Goal: Transaction & Acquisition: Purchase product/service

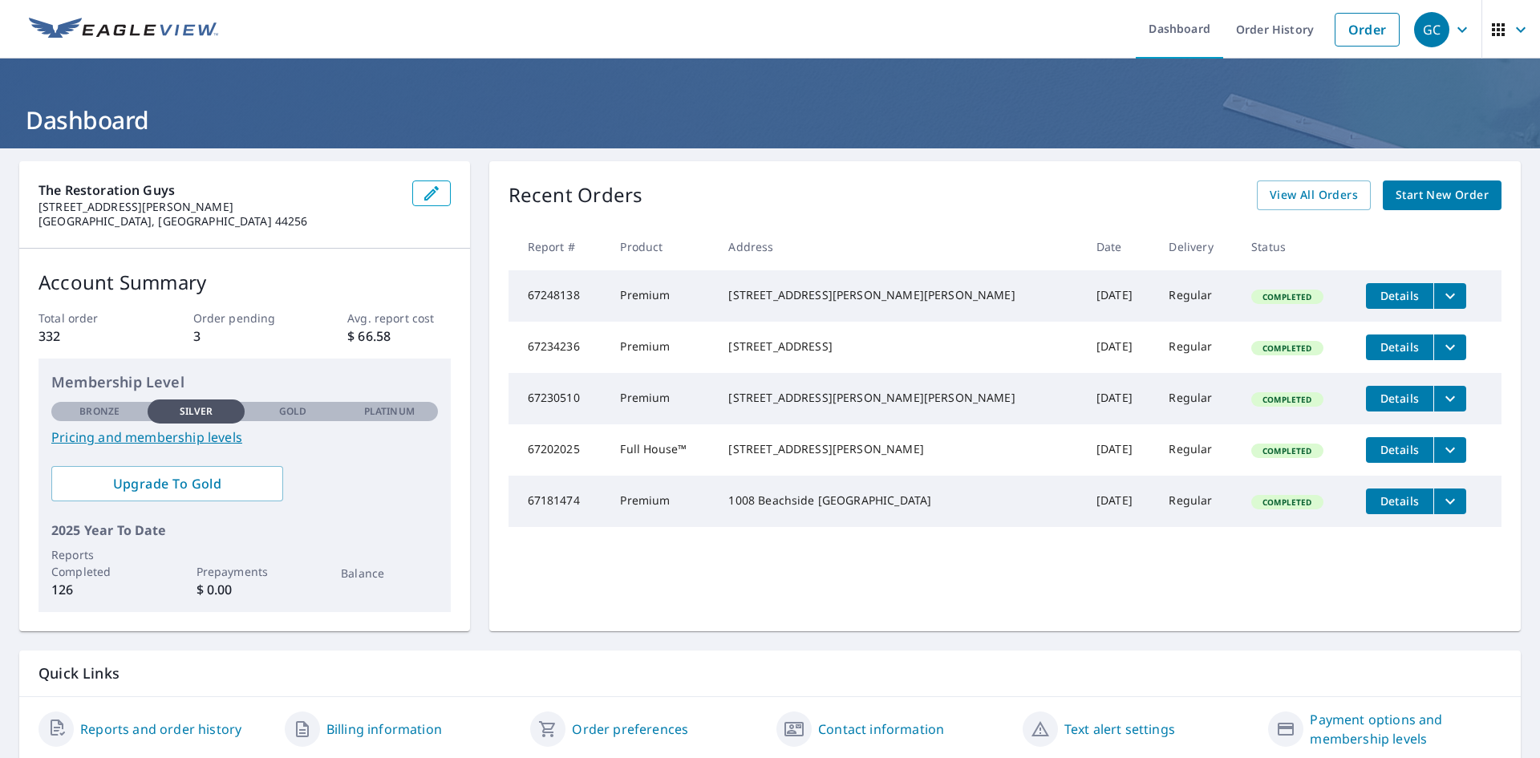
click at [1426, 203] on span "Start New Order" at bounding box center [1441, 195] width 93 height 20
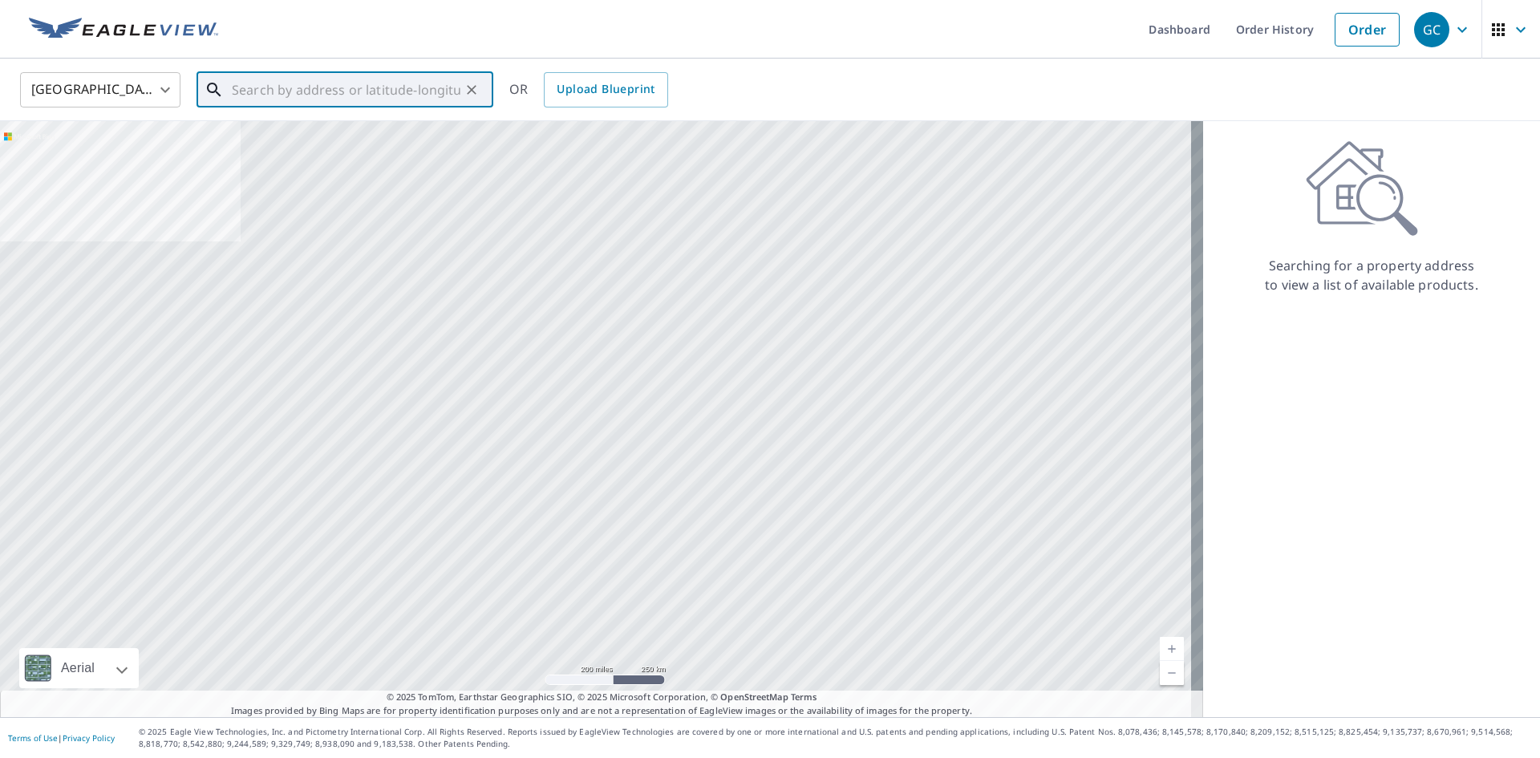
click at [302, 82] on input "text" at bounding box center [346, 89] width 229 height 45
paste input "[STREET_ADDRESS][PERSON_NAME]"
click at [229, 92] on div "[STREET_ADDRESS][PERSON_NAME] ​" at bounding box center [344, 89] width 297 height 35
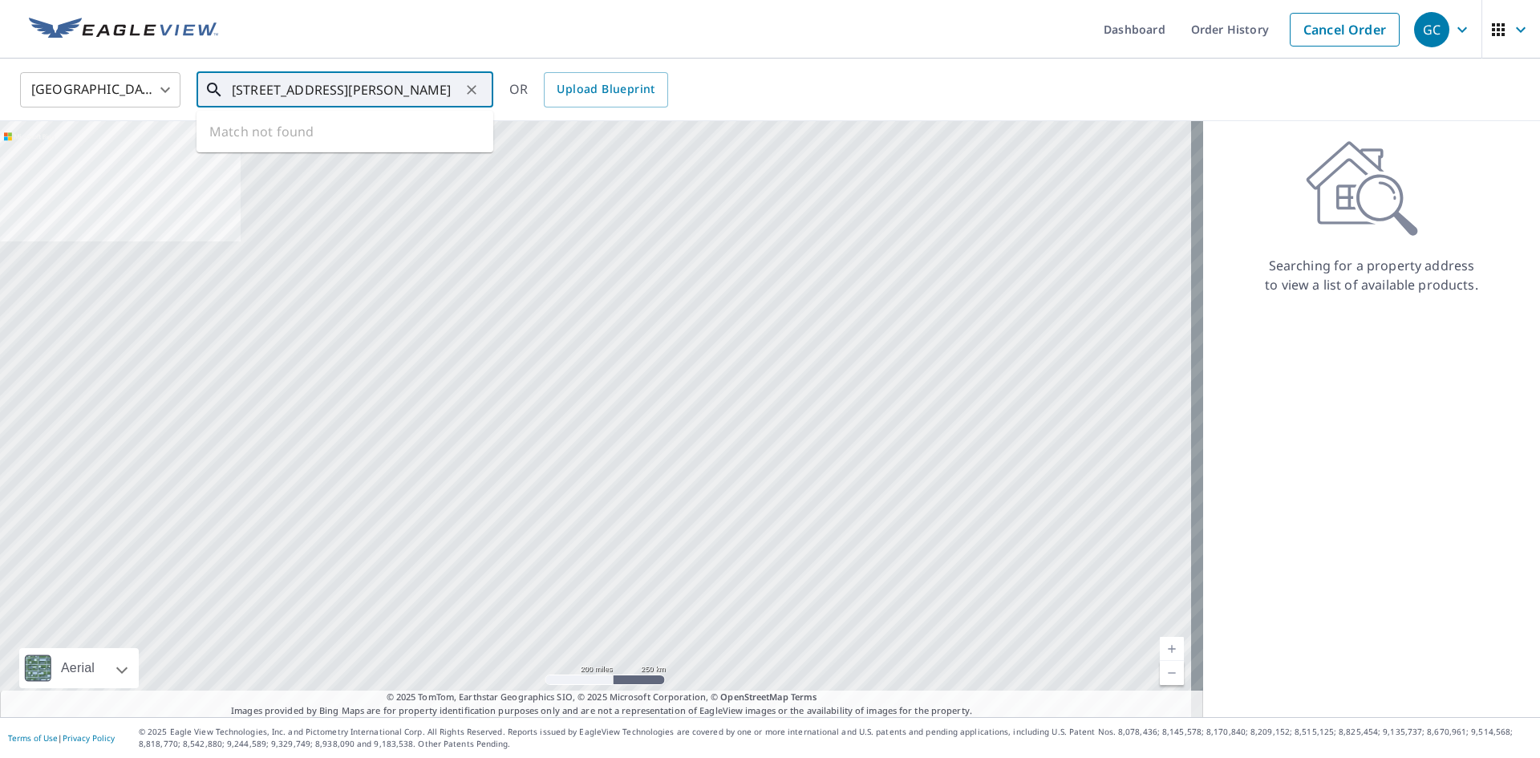
drag, startPoint x: 241, startPoint y: 88, endPoint x: 137, endPoint y: 76, distance: 104.1
click at [137, 76] on div "United States [GEOGRAPHIC_DATA] ​ [STREET_ADDRESS][PERSON_NAME] ​ Match not fou…" at bounding box center [764, 90] width 1512 height 38
click at [332, 78] on input "[STREET_ADDRESS][PERSON_NAME]" at bounding box center [346, 89] width 229 height 45
drag, startPoint x: 331, startPoint y: 79, endPoint x: 17, endPoint y: 83, distance: 314.3
click at [17, 83] on div "United States [GEOGRAPHIC_DATA] ​ [STREET_ADDRESS][PERSON_NAME] ​ Match not fou…" at bounding box center [764, 90] width 1512 height 38
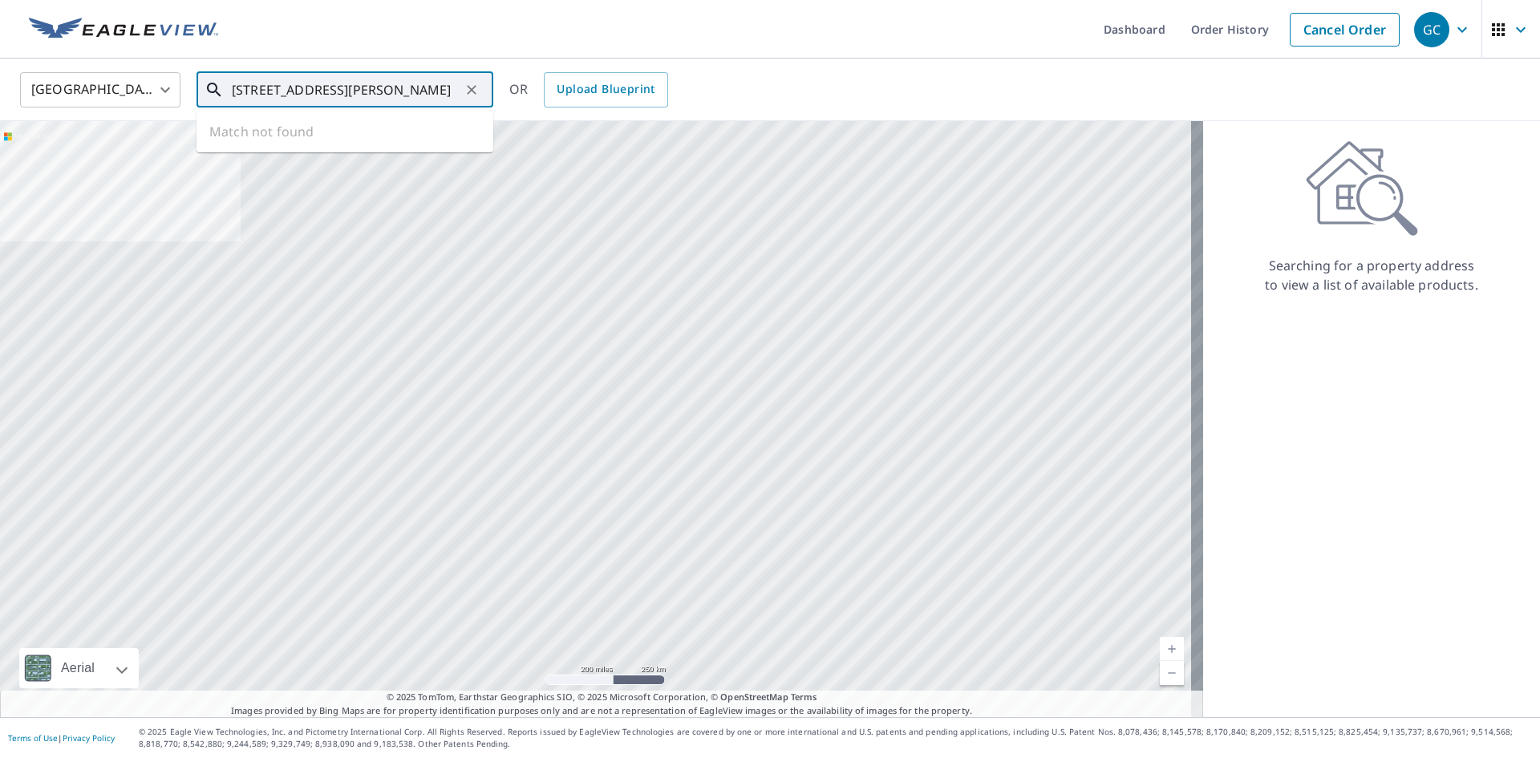
type input "Hts, OH 44143"
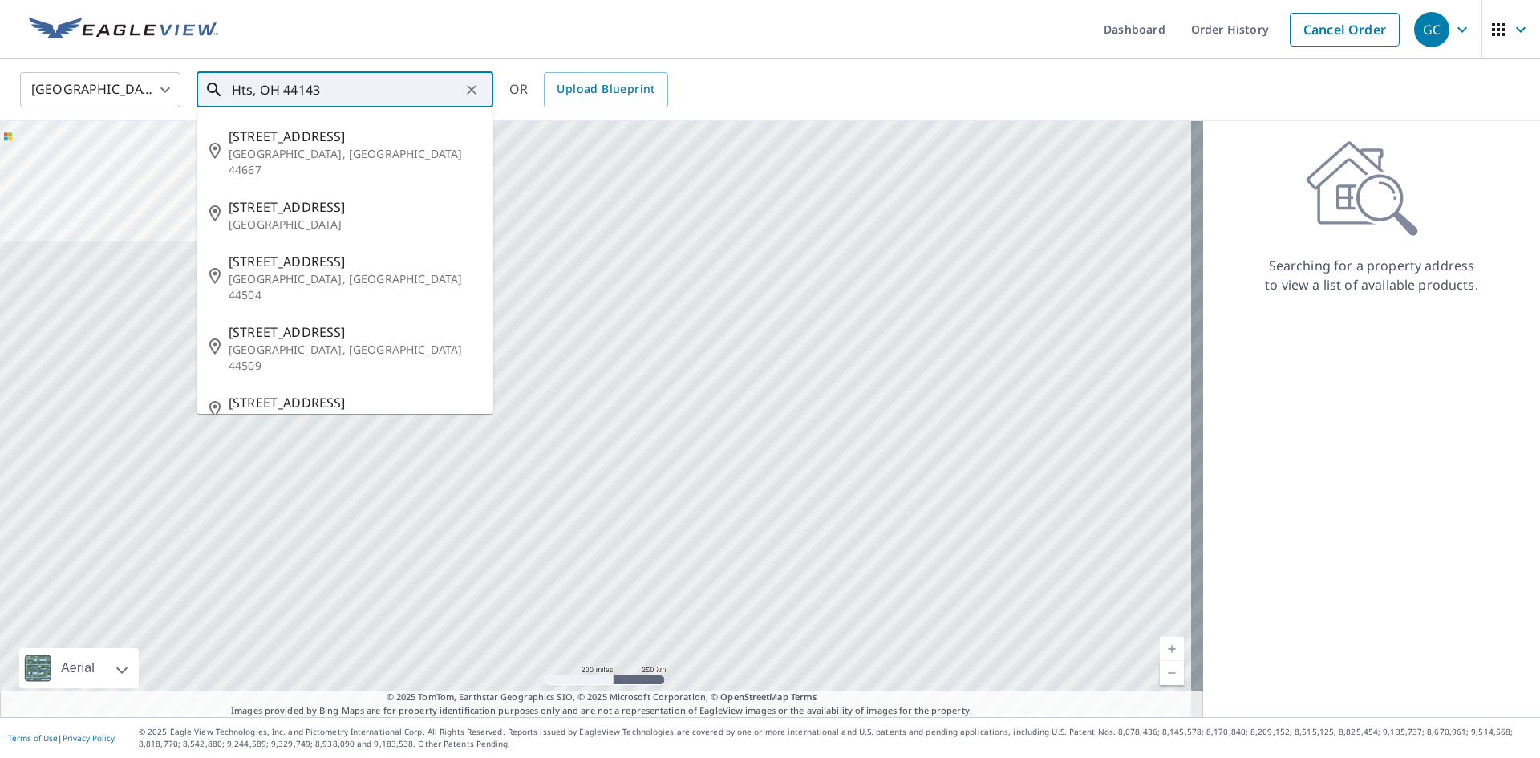
drag, startPoint x: 331, startPoint y: 86, endPoint x: 0, endPoint y: 97, distance: 331.3
click at [0, 97] on div "[GEOGRAPHIC_DATA] [GEOGRAPHIC_DATA] [GEOGRAPHIC_DATA] ​ [STREET_ADDRESS] [STREE…" at bounding box center [770, 90] width 1540 height 63
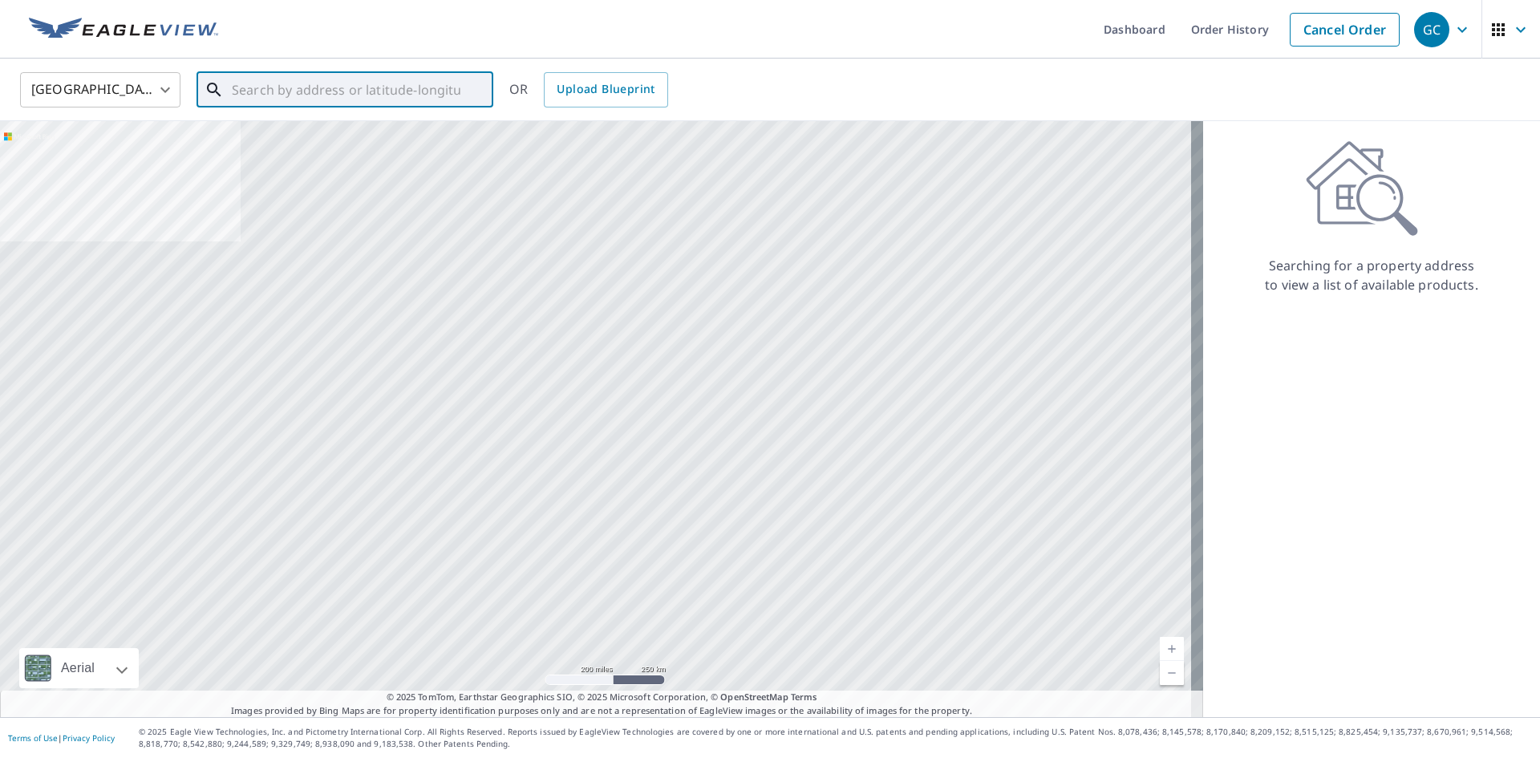
click at [354, 93] on input "text" at bounding box center [346, 89] width 229 height 45
paste input "[STREET_ADDRESS][PERSON_NAME]"
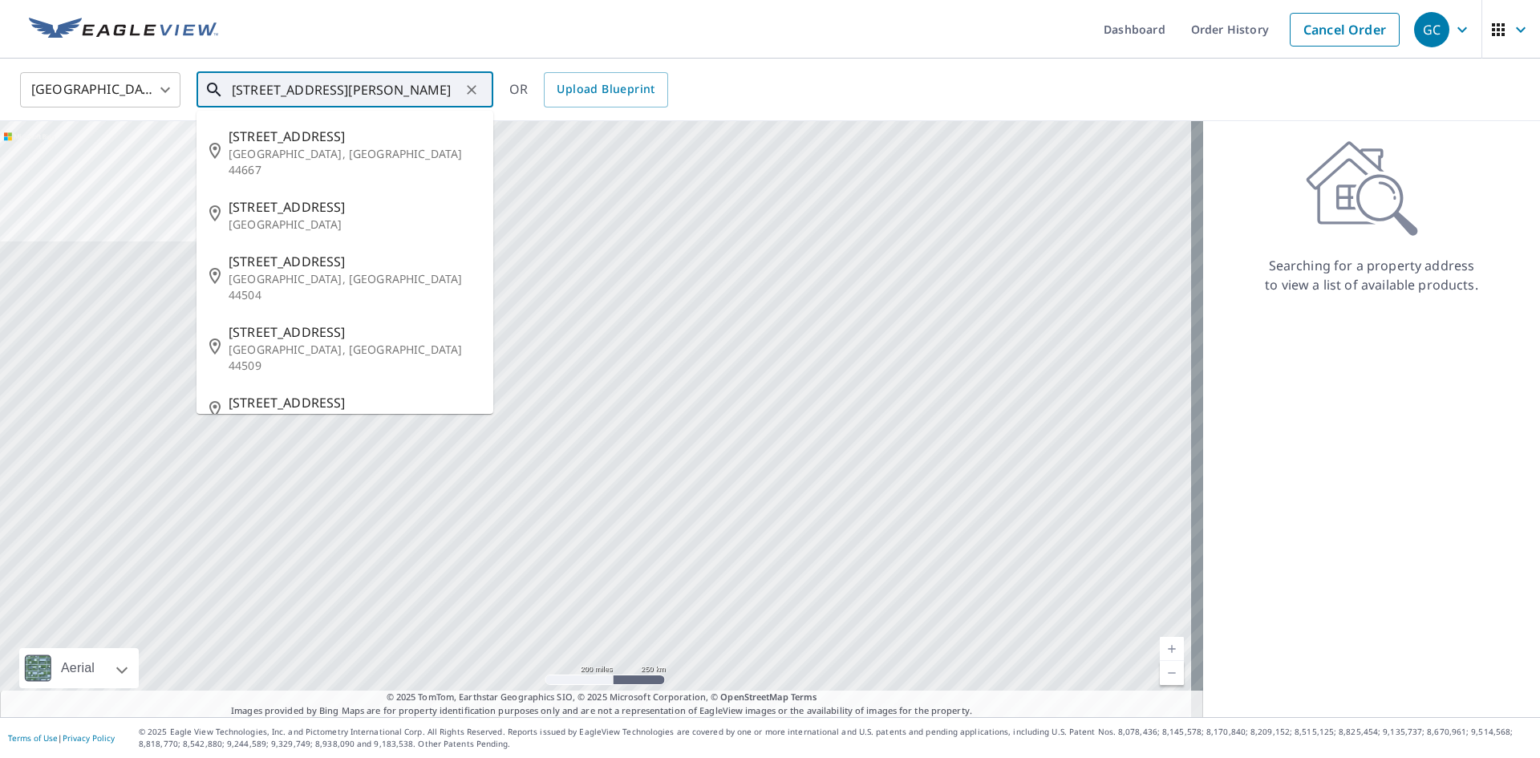
scroll to position [0, 15]
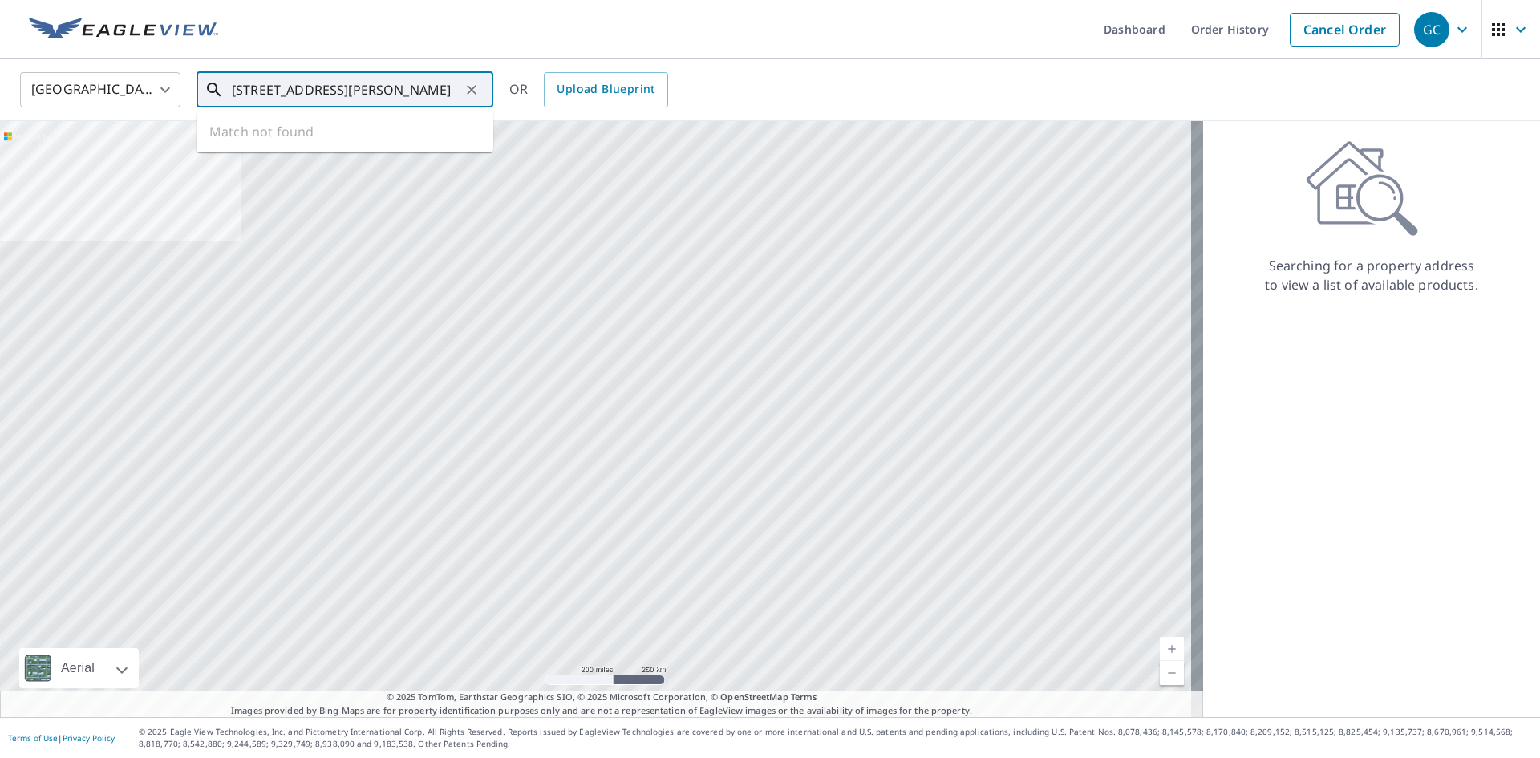
click at [291, 132] on ul "Match not found" at bounding box center [344, 132] width 297 height 42
type input "[STREET_ADDRESS][PERSON_NAME]"
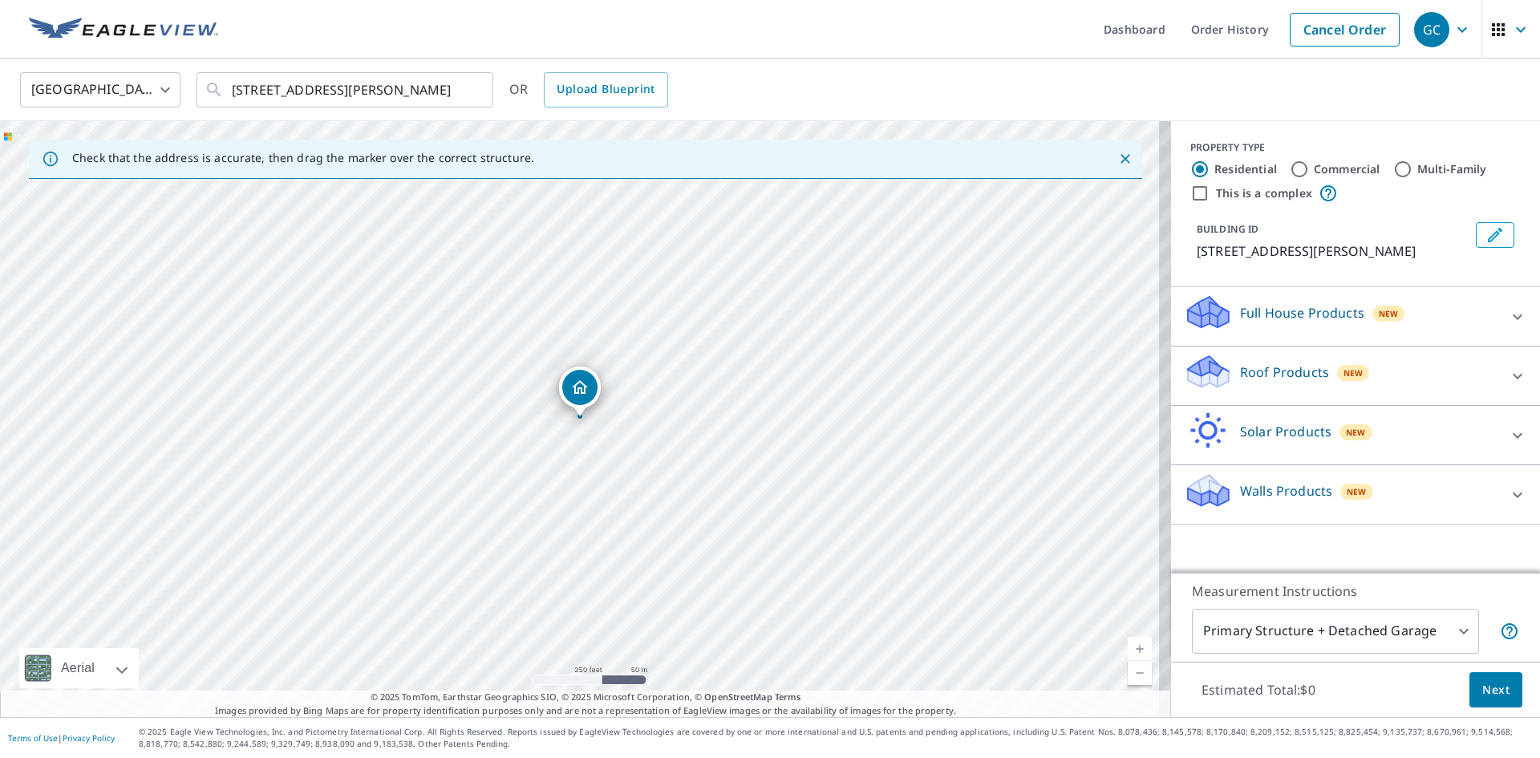
click at [1329, 297] on div "Full House Products New" at bounding box center [1341, 316] width 314 height 46
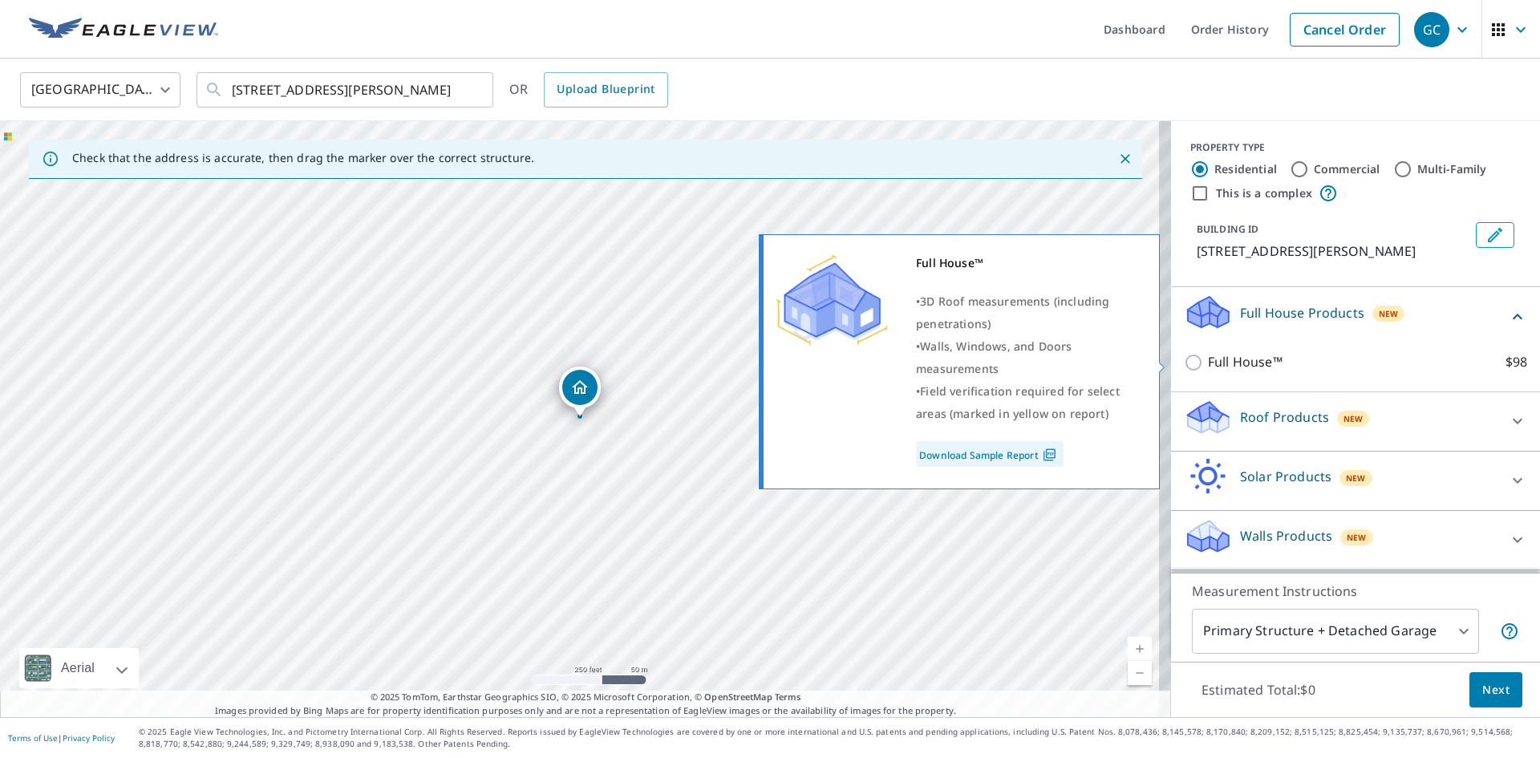
click at [1208, 353] on p "Full House™" at bounding box center [1245, 362] width 75 height 20
click at [1196, 353] on input "Full House™ $98" at bounding box center [1196, 362] width 24 height 19
checkbox input "true"
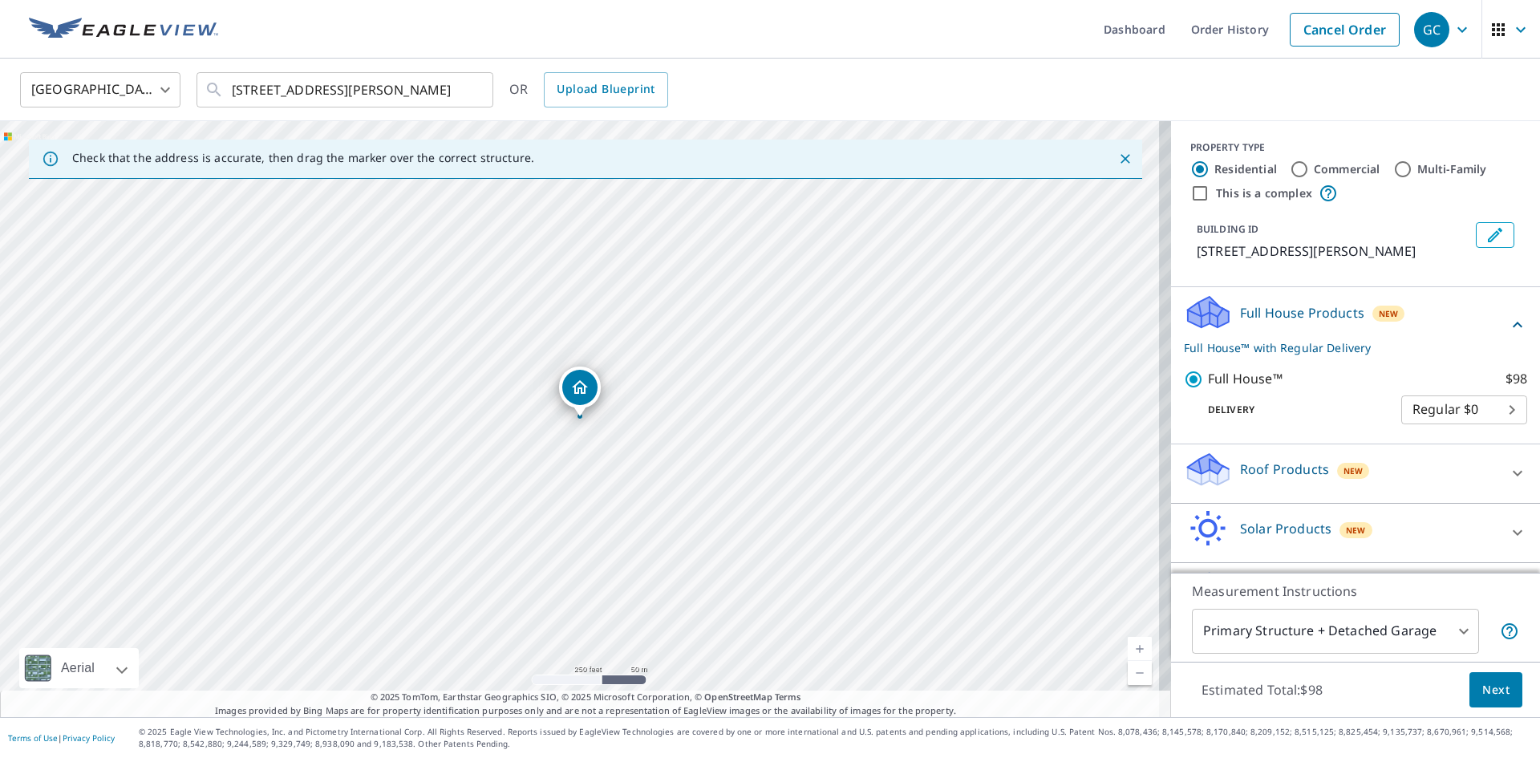
click at [1499, 702] on button "Next" at bounding box center [1495, 690] width 53 height 36
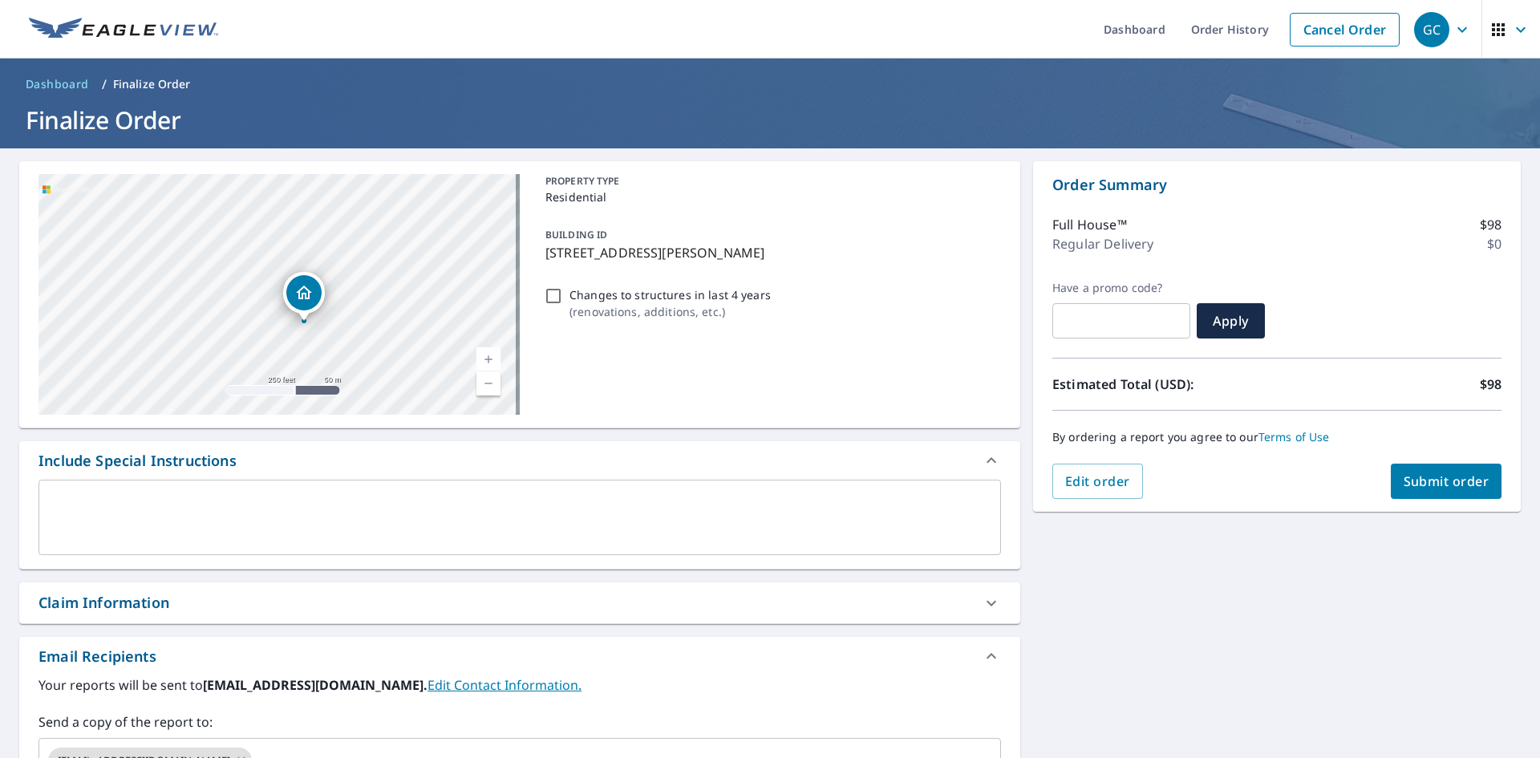
click at [1390, 480] on button "Submit order" at bounding box center [1445, 480] width 111 height 35
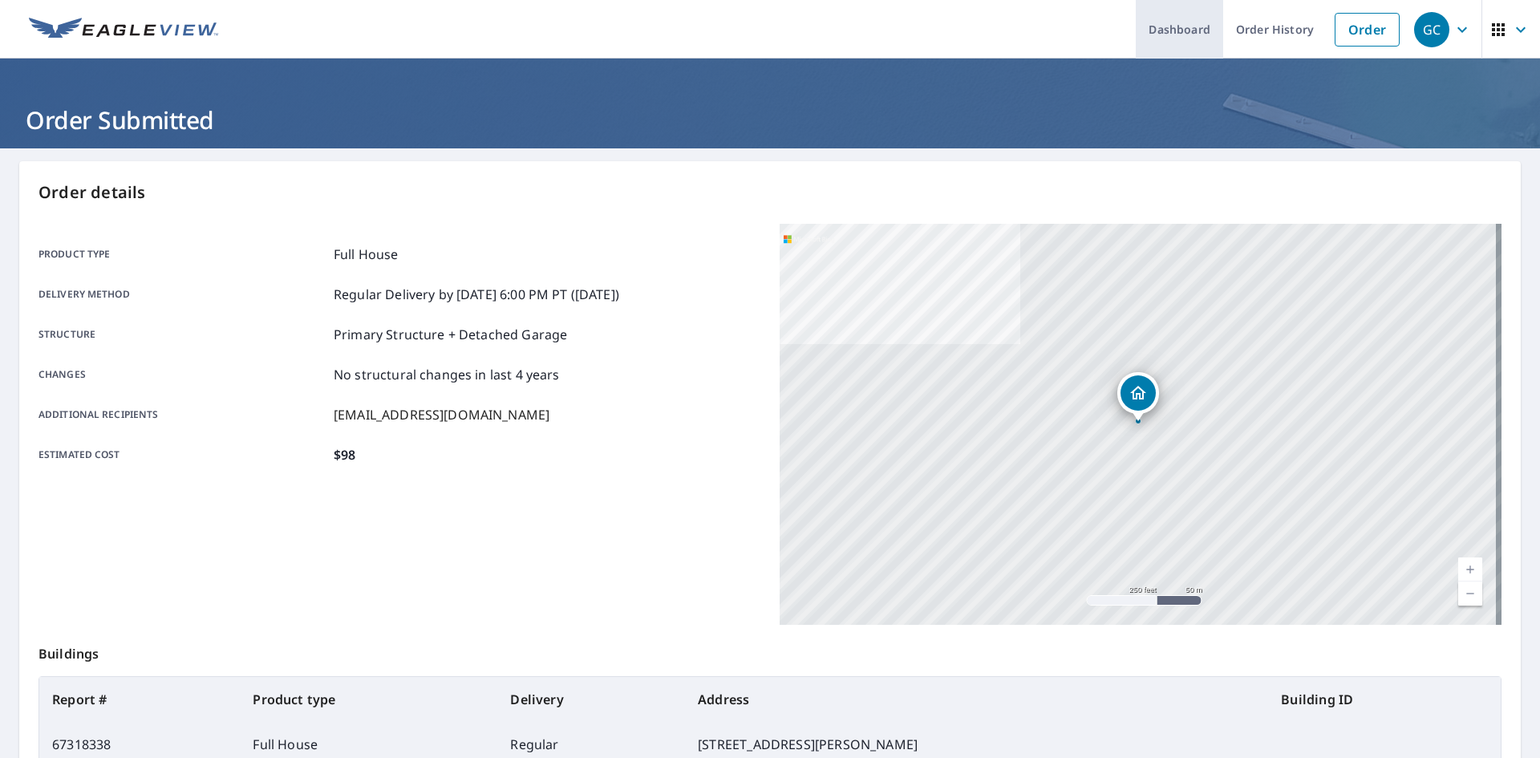
click at [1145, 30] on link "Dashboard" at bounding box center [1178, 29] width 87 height 59
